Goal: Task Accomplishment & Management: Use online tool/utility

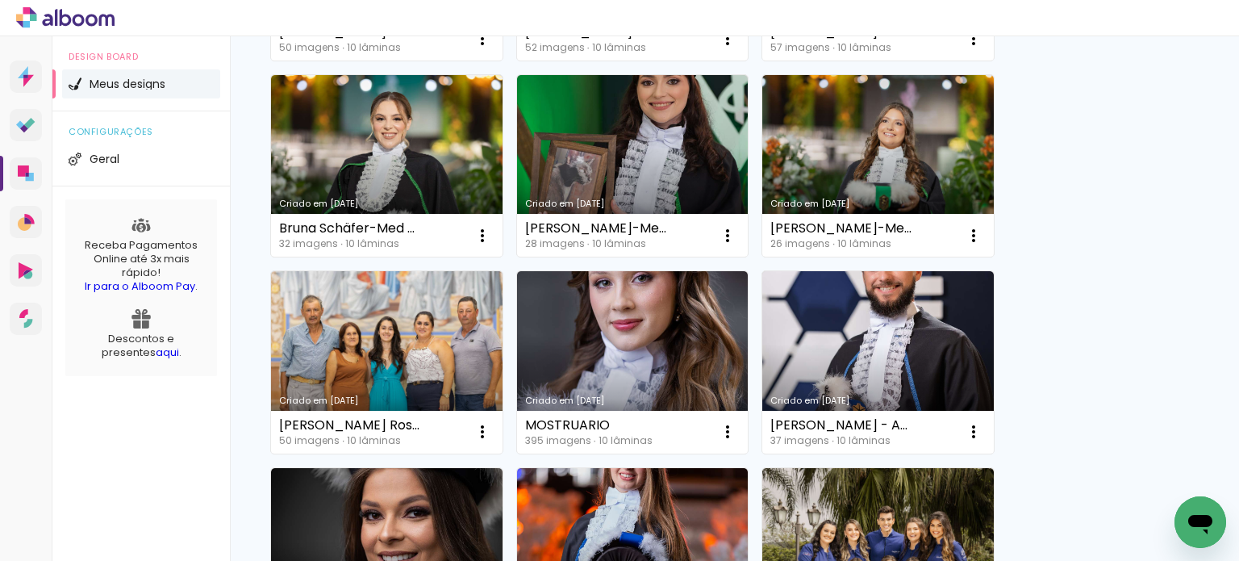
scroll to position [403, 0]
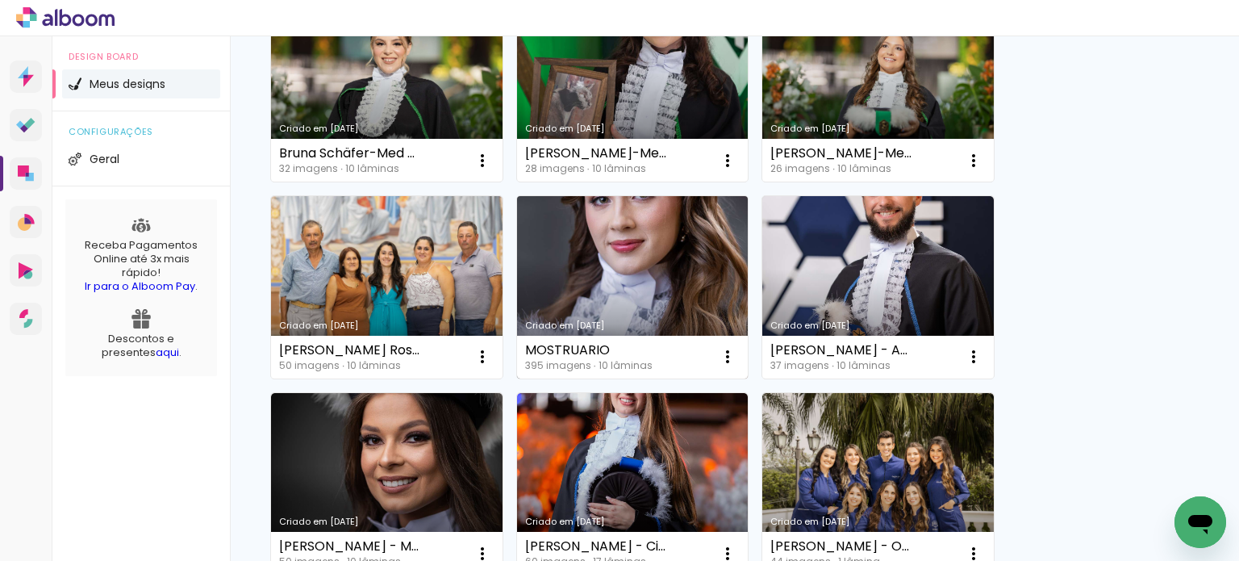
click at [629, 252] on link "Criado em [DATE]" at bounding box center [632, 287] width 231 height 182
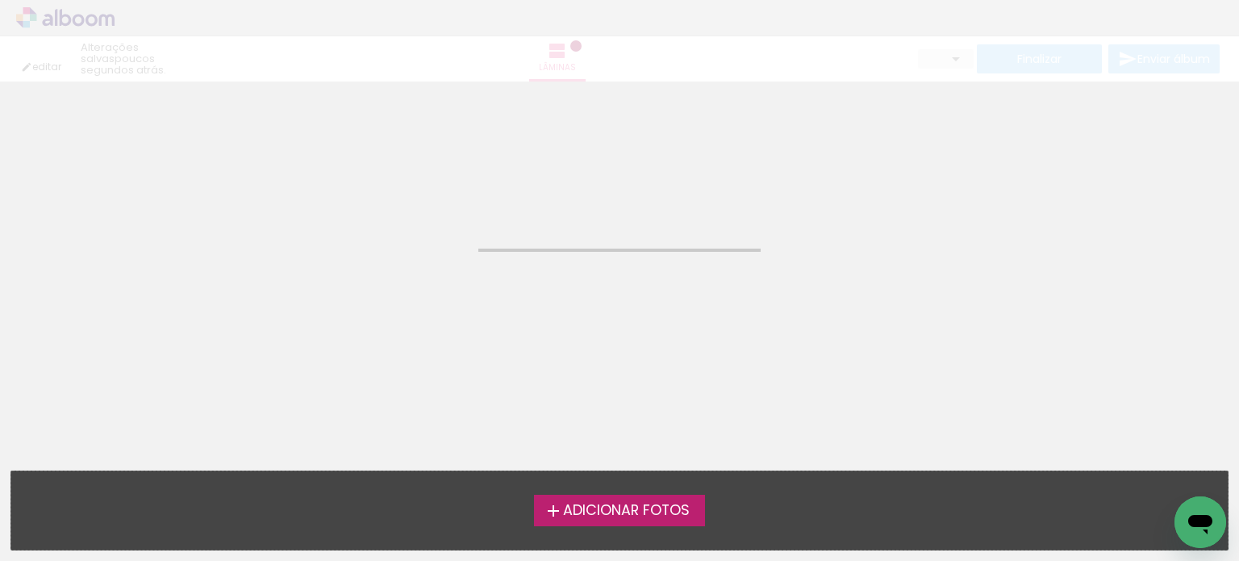
click at [629, 252] on neon-animated-pages "Confirmar Cancelar" at bounding box center [619, 320] width 1239 height 479
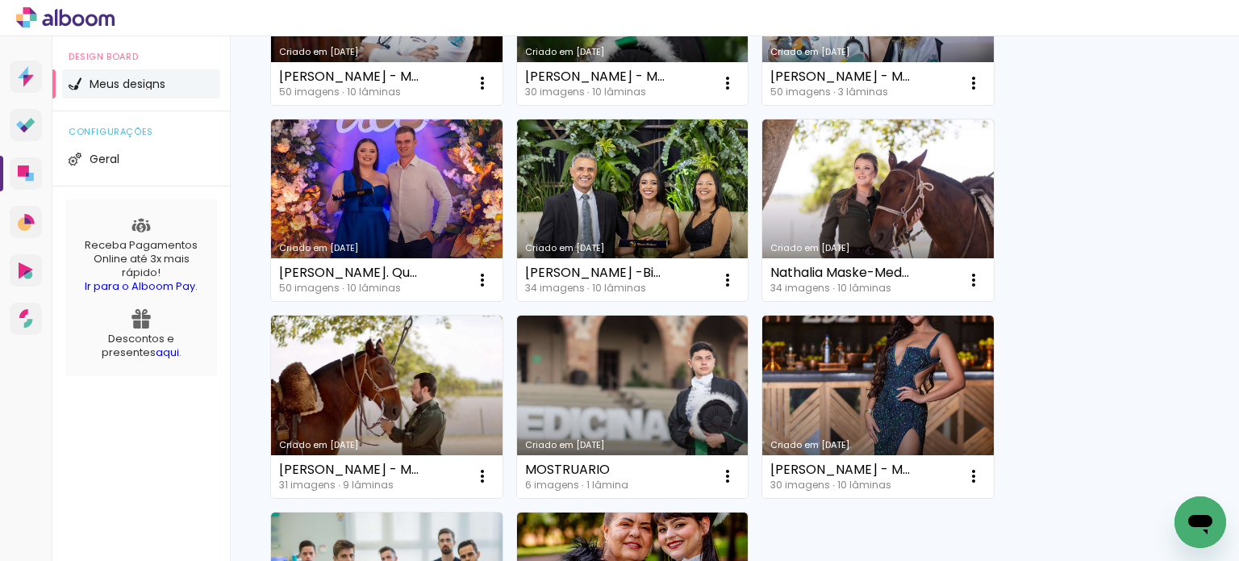
scroll to position [1291, 0]
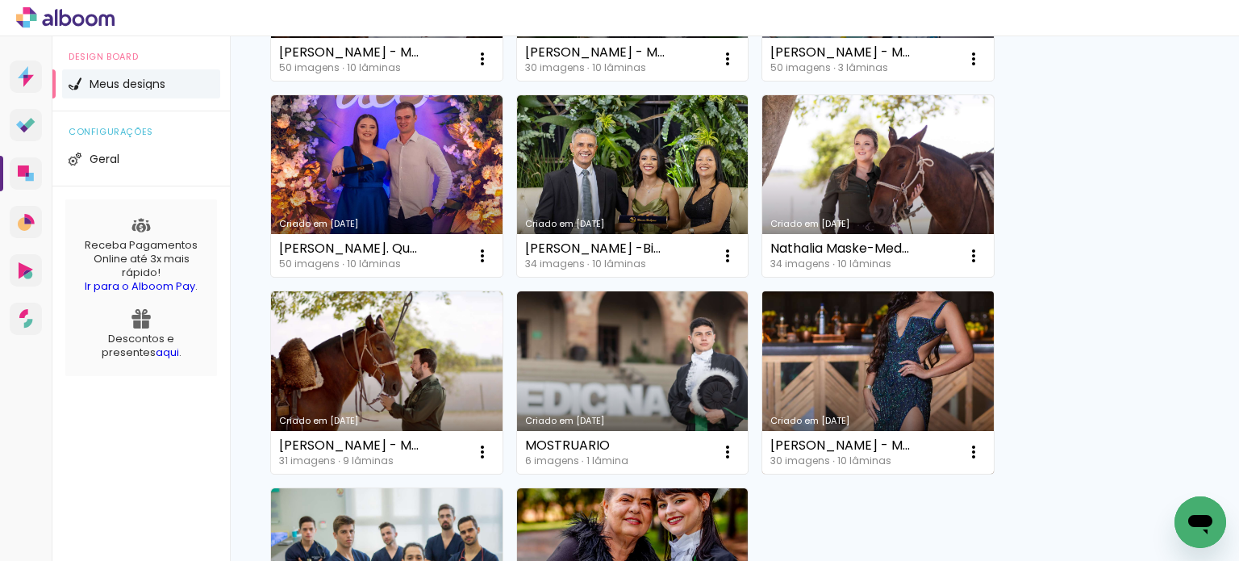
click at [913, 361] on link "Criado em [DATE]" at bounding box center [877, 382] width 231 height 182
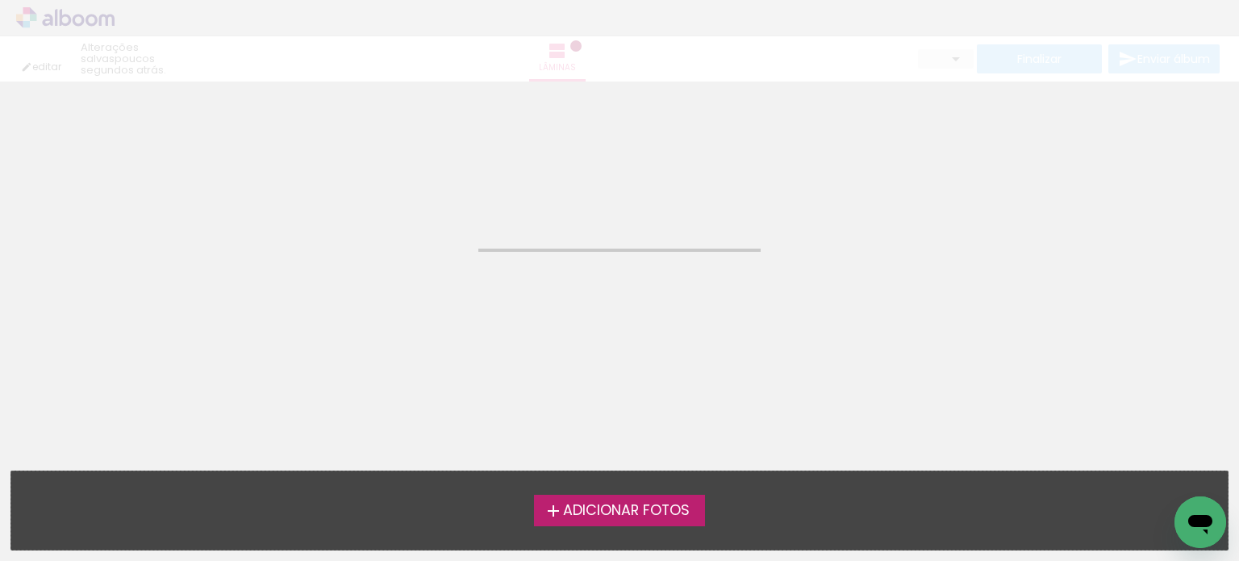
click at [913, 361] on neon-animated-pages "Confirmar Cancelar" at bounding box center [619, 320] width 1239 height 479
